Goal: Find specific page/section: Find specific page/section

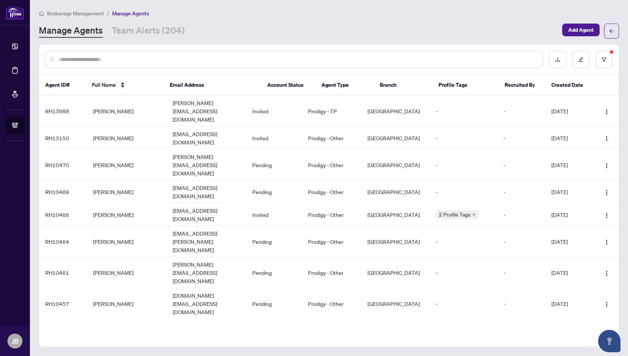
click at [75, 59] on input "text" at bounding box center [298, 59] width 478 height 8
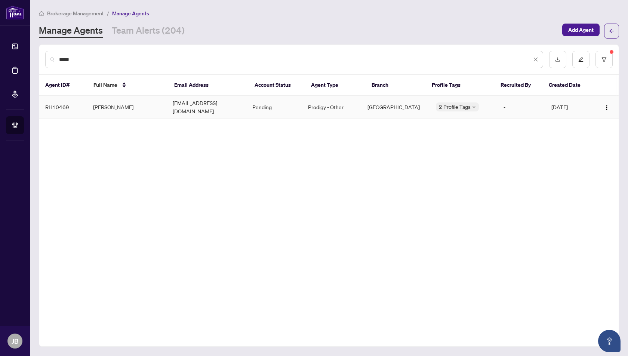
type input "*****"
click at [118, 101] on td "[PERSON_NAME]" at bounding box center [127, 107] width 80 height 23
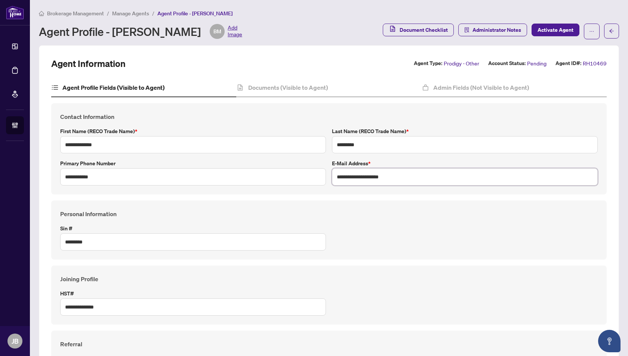
drag, startPoint x: 398, startPoint y: 175, endPoint x: 335, endPoint y: 178, distance: 63.3
click at [335, 178] on input "**********" at bounding box center [465, 176] width 266 height 17
click at [134, 12] on span "Manage Agents" at bounding box center [130, 13] width 37 height 7
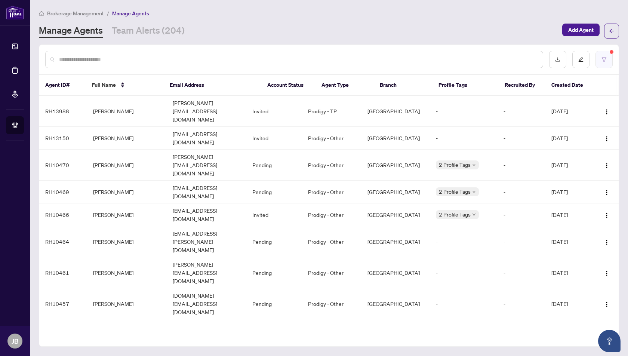
click at [608, 59] on button "button" at bounding box center [604, 59] width 17 height 17
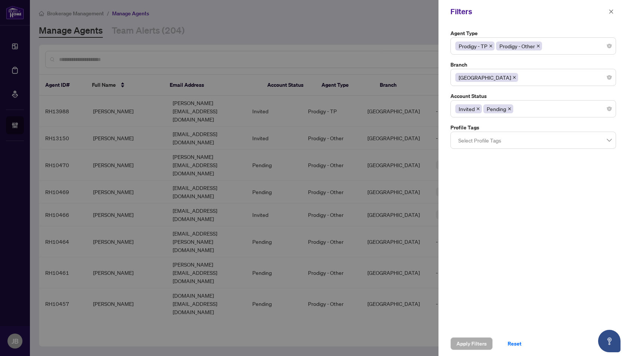
click at [492, 46] on icon "close" at bounding box center [491, 46] width 4 height 4
click at [495, 47] on span "Prodigy - Other" at bounding box center [479, 46] width 46 height 9
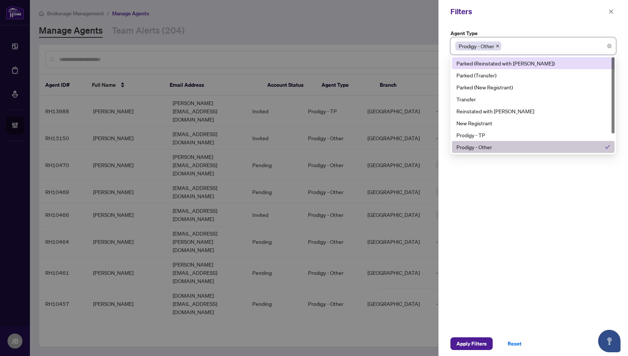
click at [497, 46] on icon "close" at bounding box center [498, 46] width 4 height 4
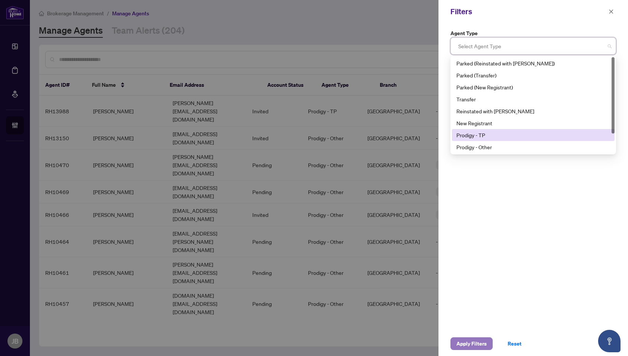
click at [468, 343] on span "Apply Filters" at bounding box center [472, 344] width 30 height 12
